Goal: Task Accomplishment & Management: Manage account settings

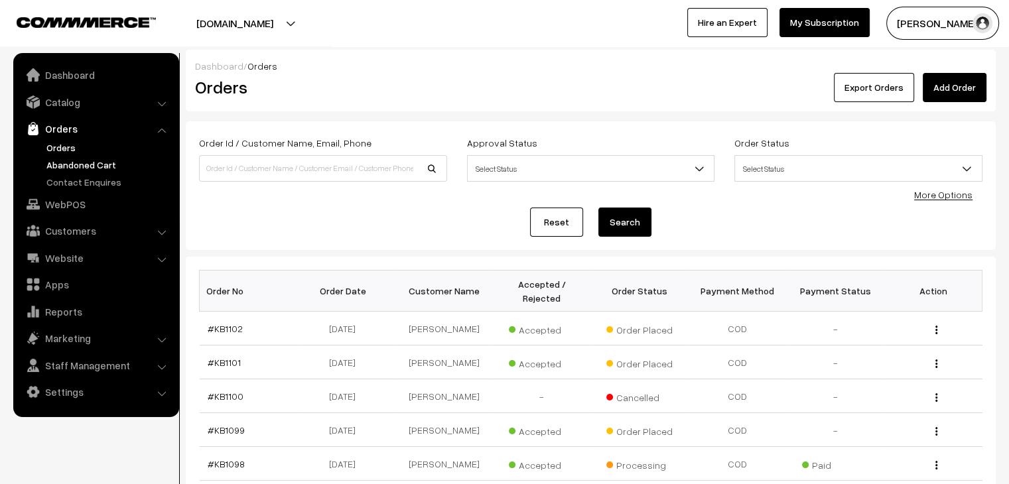
click at [106, 162] on link "Abandoned Cart" at bounding box center [108, 165] width 131 height 14
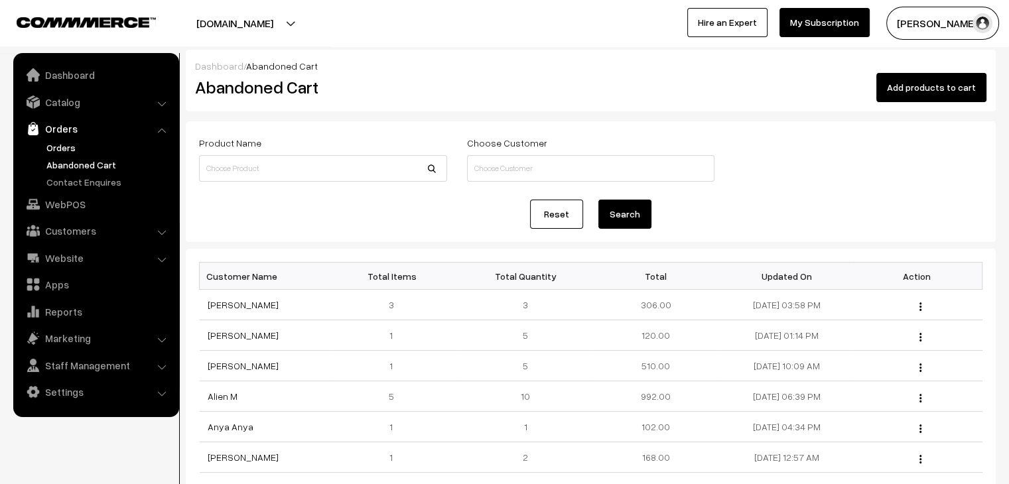
click at [58, 141] on link "Orders" at bounding box center [108, 148] width 131 height 14
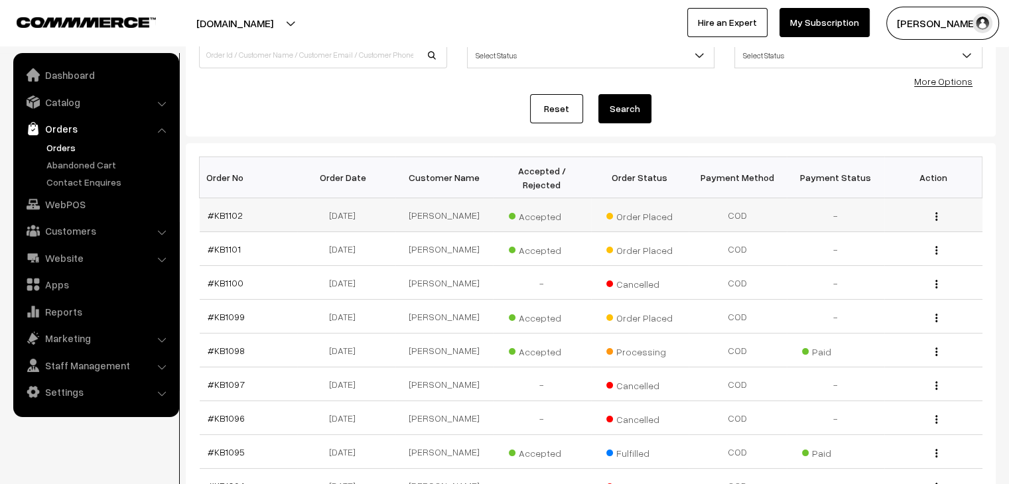
scroll to position [199, 0]
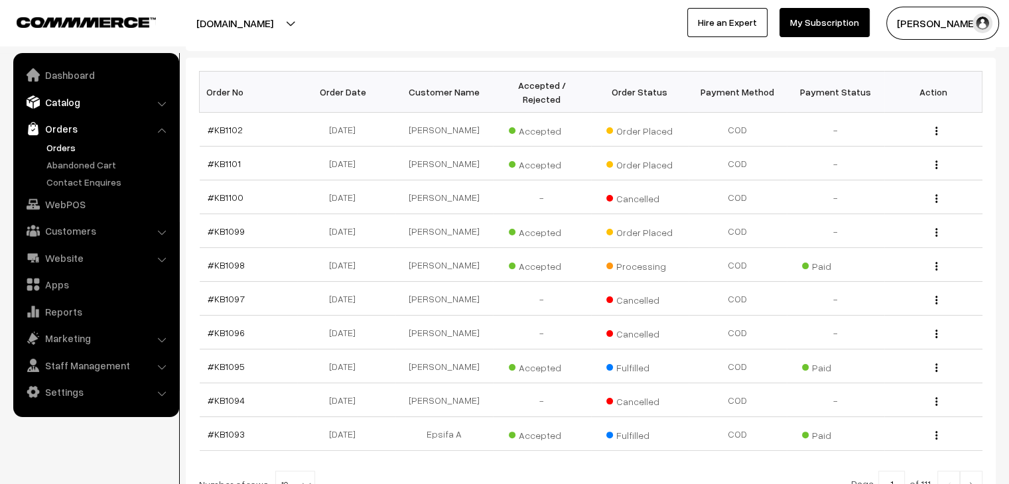
click at [67, 102] on link "Catalog" at bounding box center [96, 102] width 158 height 24
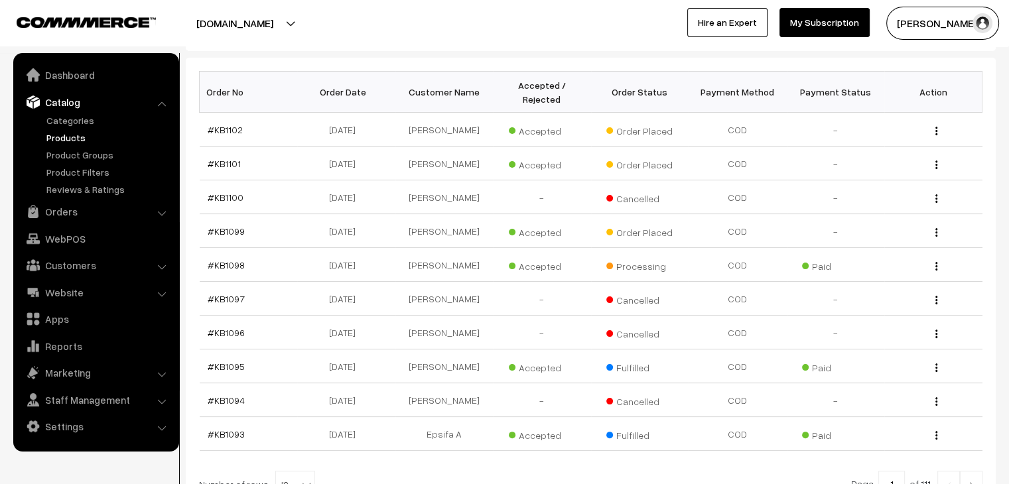
click at [69, 144] on link "Products" at bounding box center [108, 138] width 131 height 14
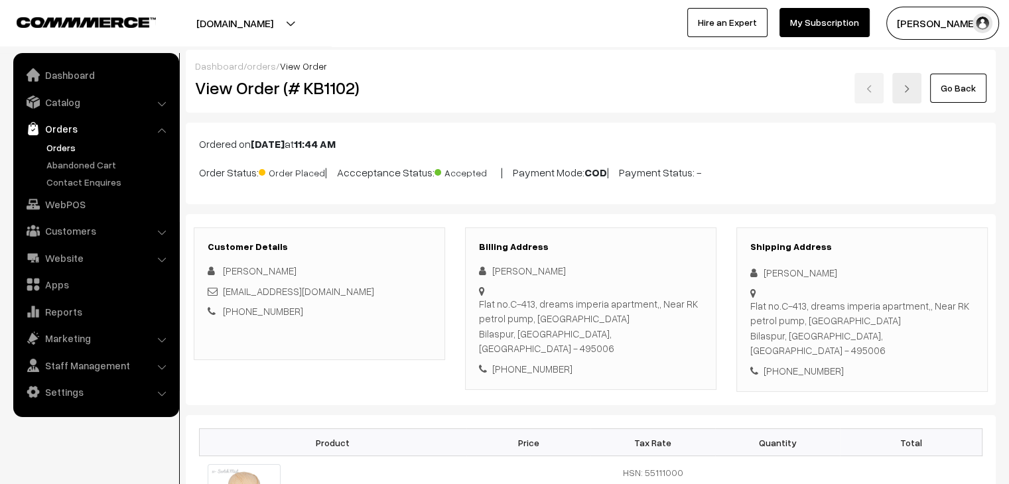
click at [56, 151] on link "Orders" at bounding box center [108, 148] width 131 height 14
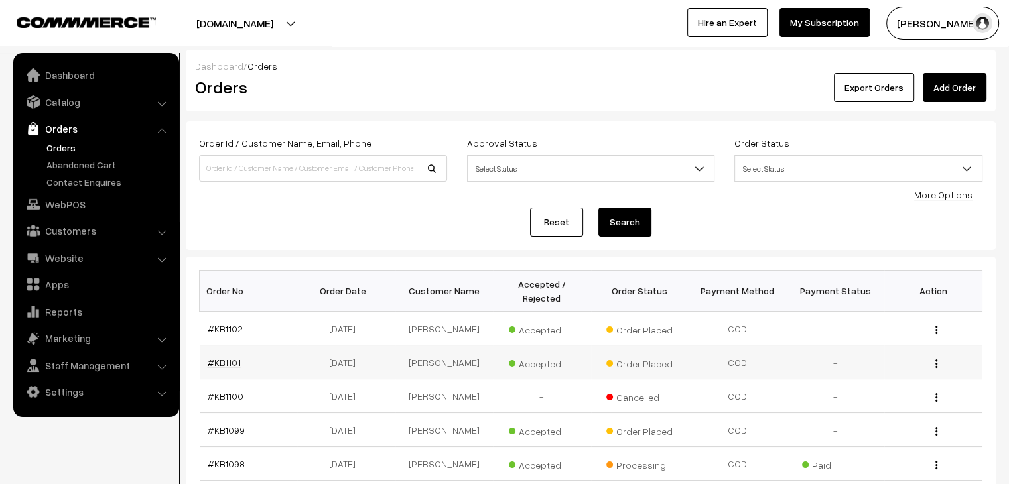
click at [228, 357] on link "#KB1101" at bounding box center [224, 362] width 33 height 11
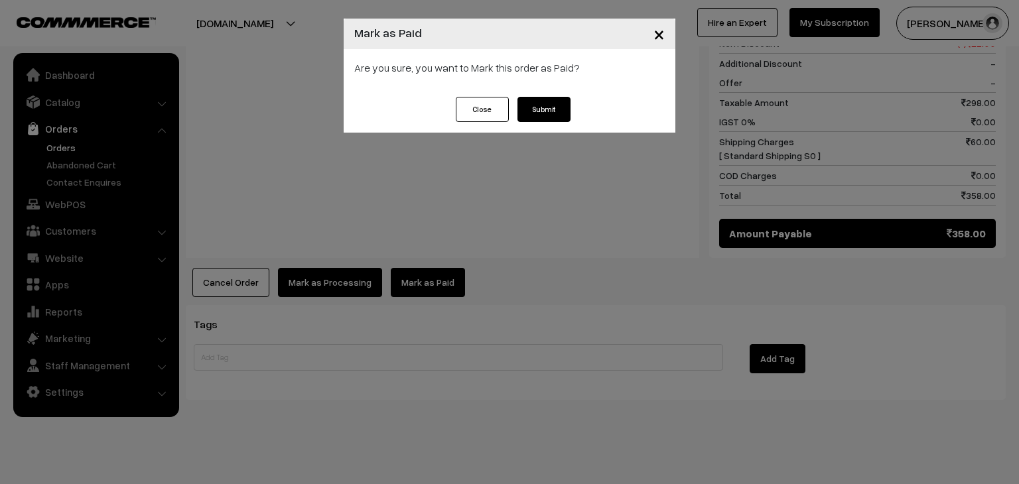
click at [545, 115] on button "Submit" at bounding box center [543, 109] width 53 height 25
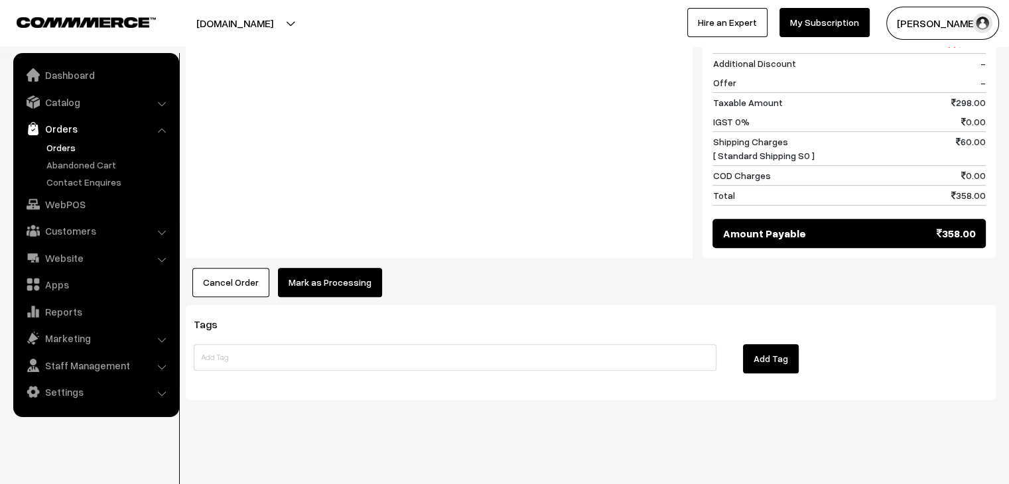
click at [345, 284] on button "Mark as Processing" at bounding box center [330, 282] width 104 height 29
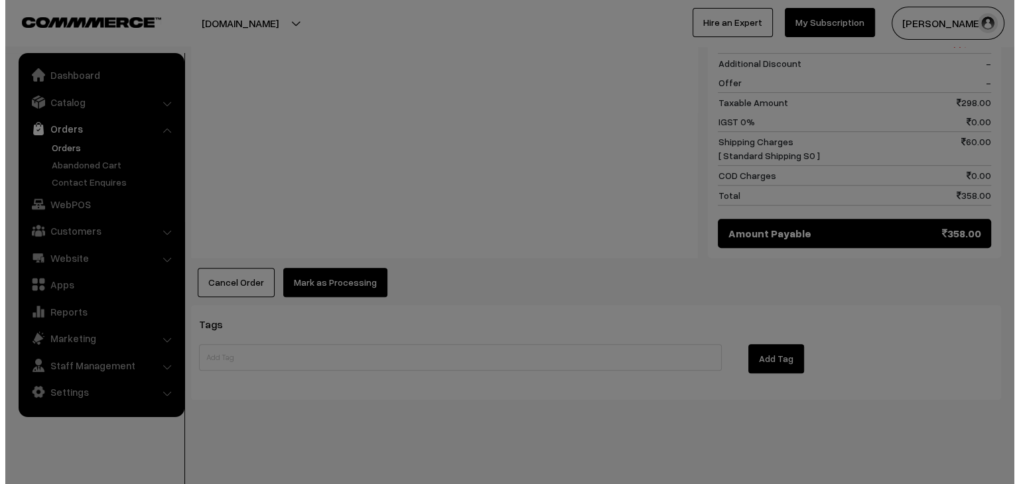
scroll to position [686, 0]
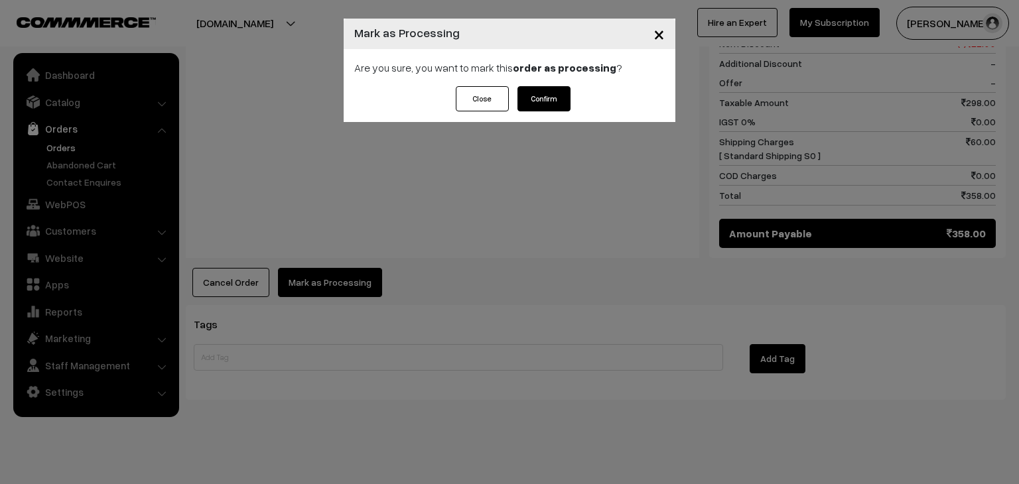
click at [554, 104] on button "Confirm" at bounding box center [543, 98] width 53 height 25
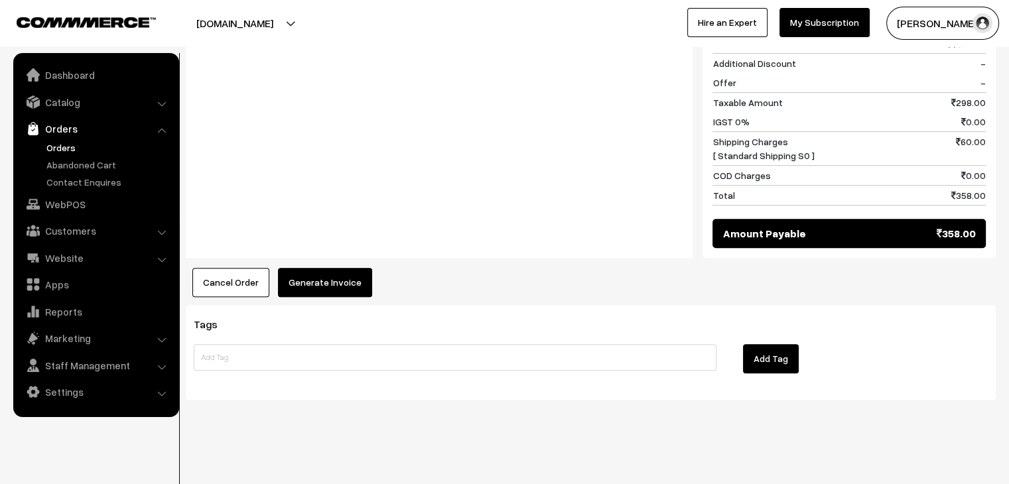
click at [331, 283] on button "Generate Invoice" at bounding box center [325, 282] width 94 height 29
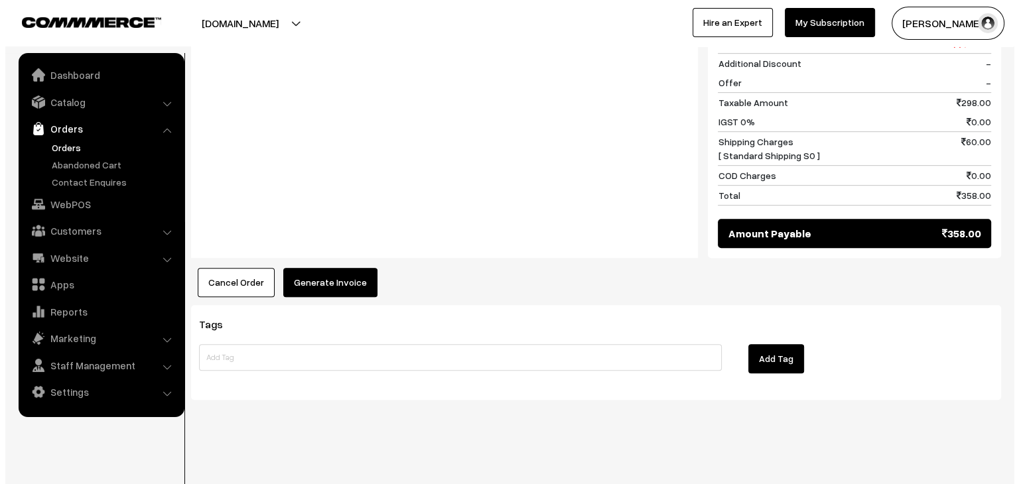
scroll to position [686, 0]
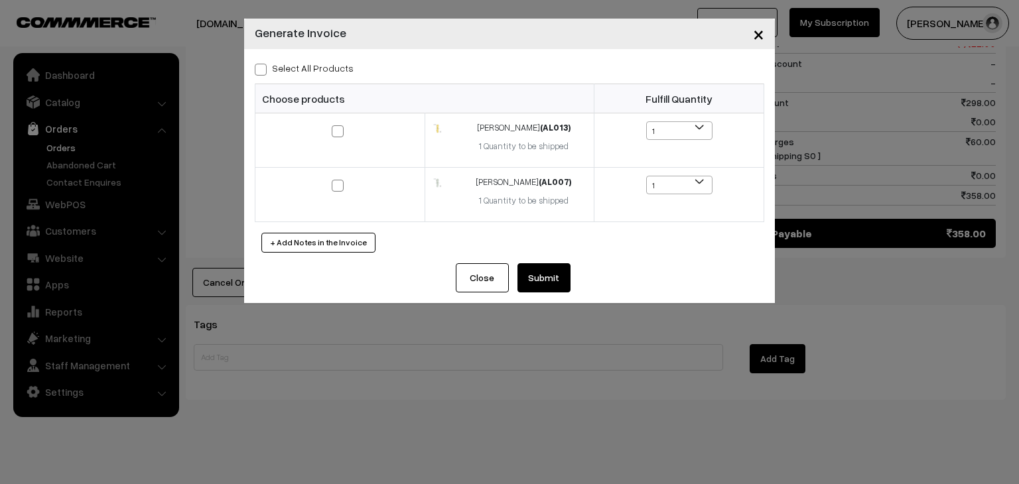
click at [299, 68] on label "Select All Products" at bounding box center [304, 68] width 99 height 14
click at [263, 68] on input "Select All Products" at bounding box center [259, 67] width 9 height 9
checkbox input "true"
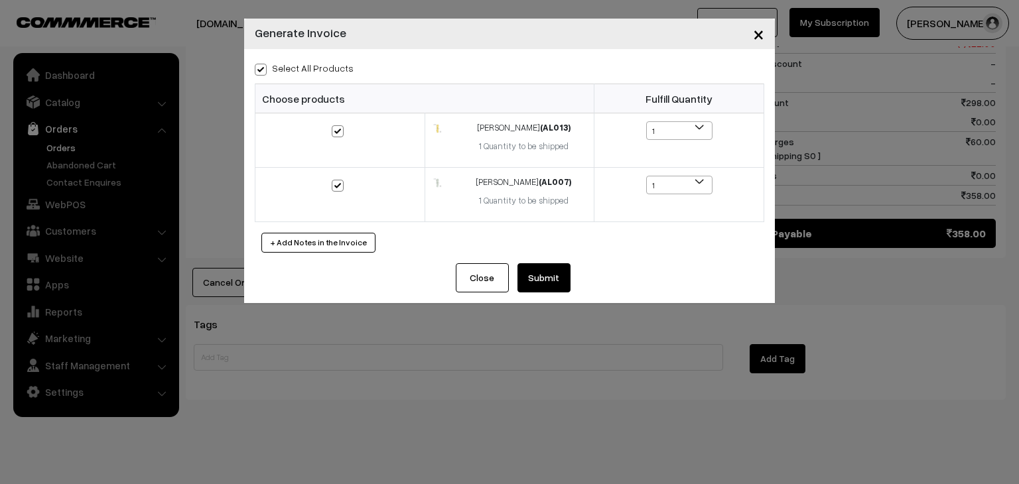
click at [562, 279] on button "Submit" at bounding box center [543, 277] width 53 height 29
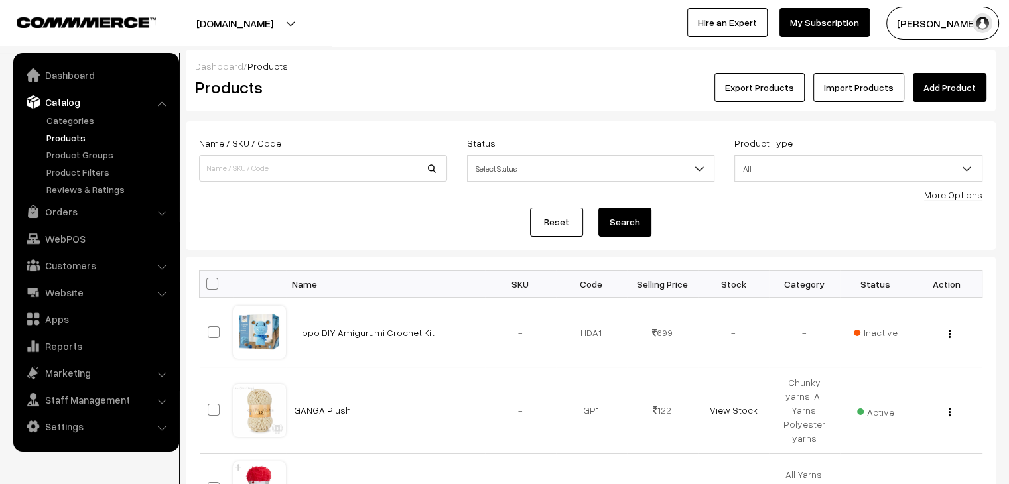
click at [955, 86] on link "Add Product" at bounding box center [950, 87] width 74 height 29
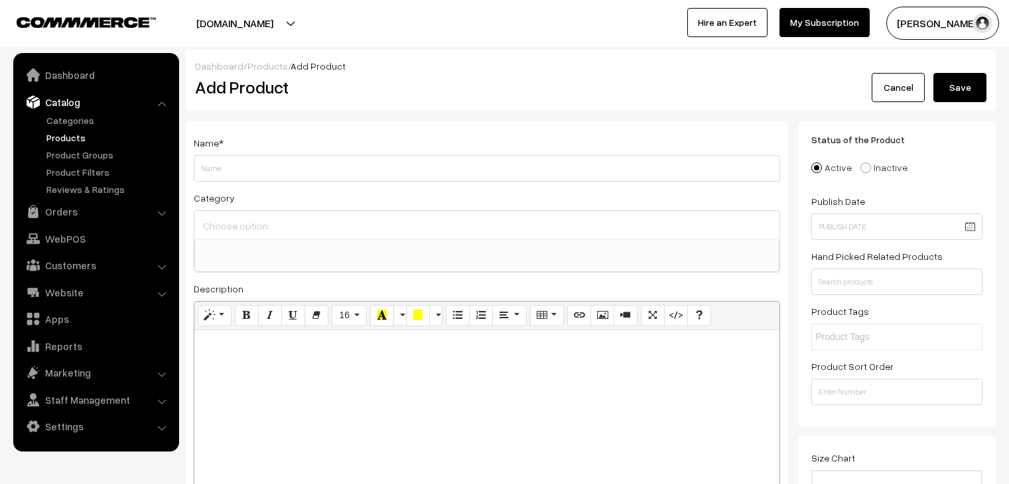
select select
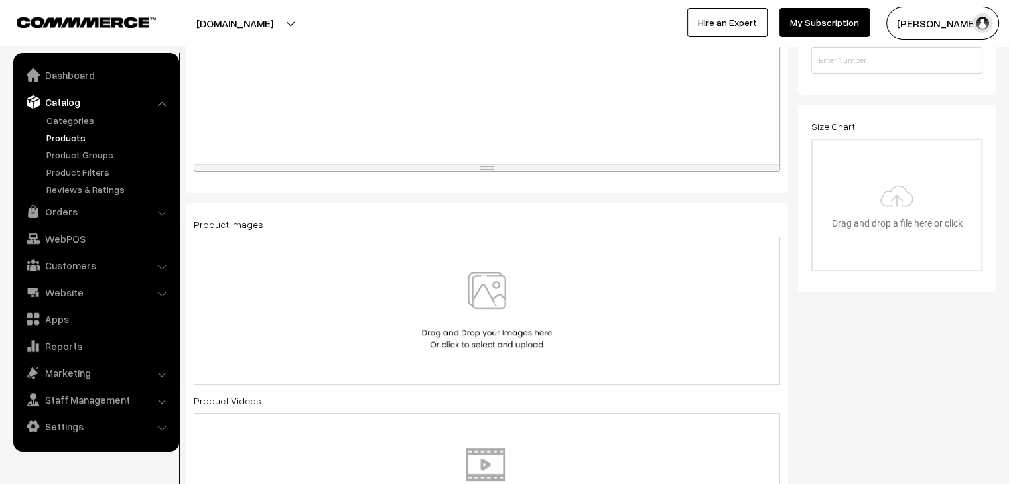
click at [478, 337] on img at bounding box center [487, 311] width 137 height 78
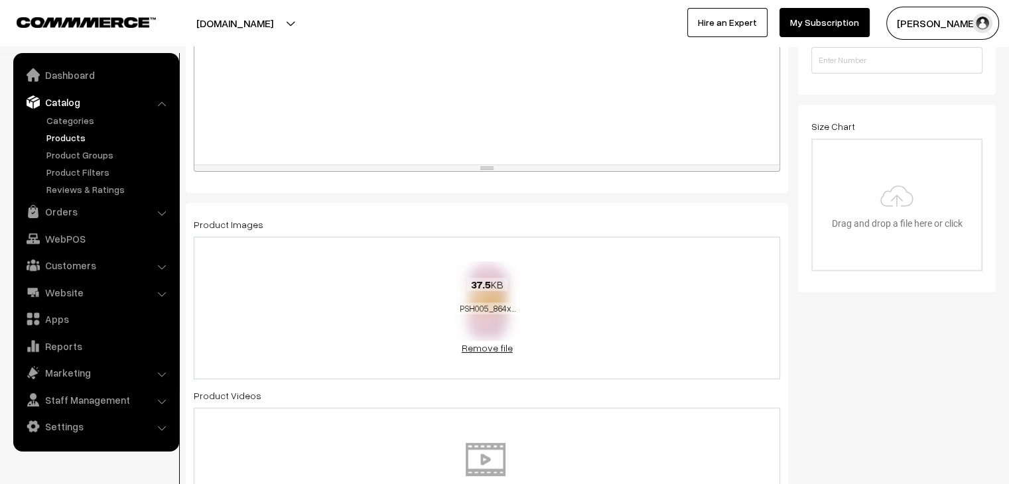
click at [492, 344] on link "Remove file" at bounding box center [487, 348] width 80 height 14
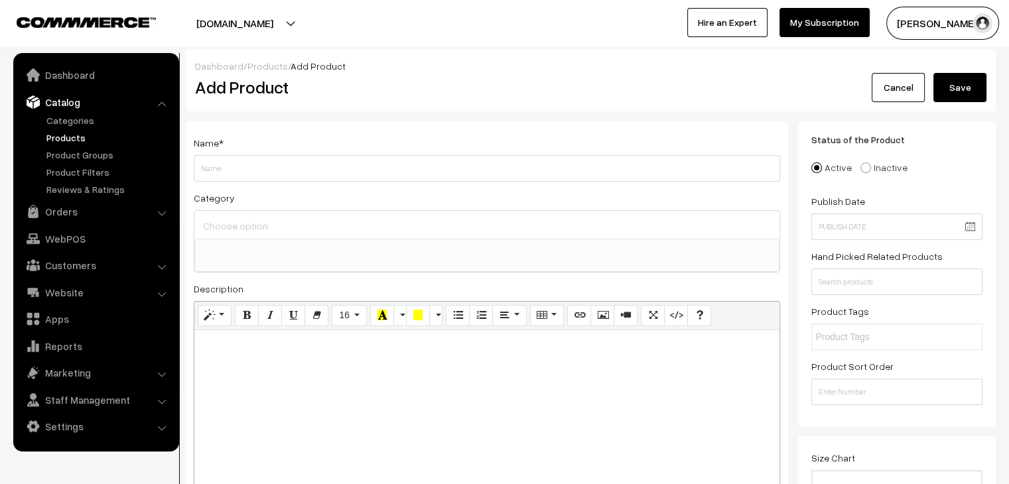
click at [260, 66] on link "Products" at bounding box center [267, 65] width 40 height 11
